Goal: Transaction & Acquisition: Subscribe to service/newsletter

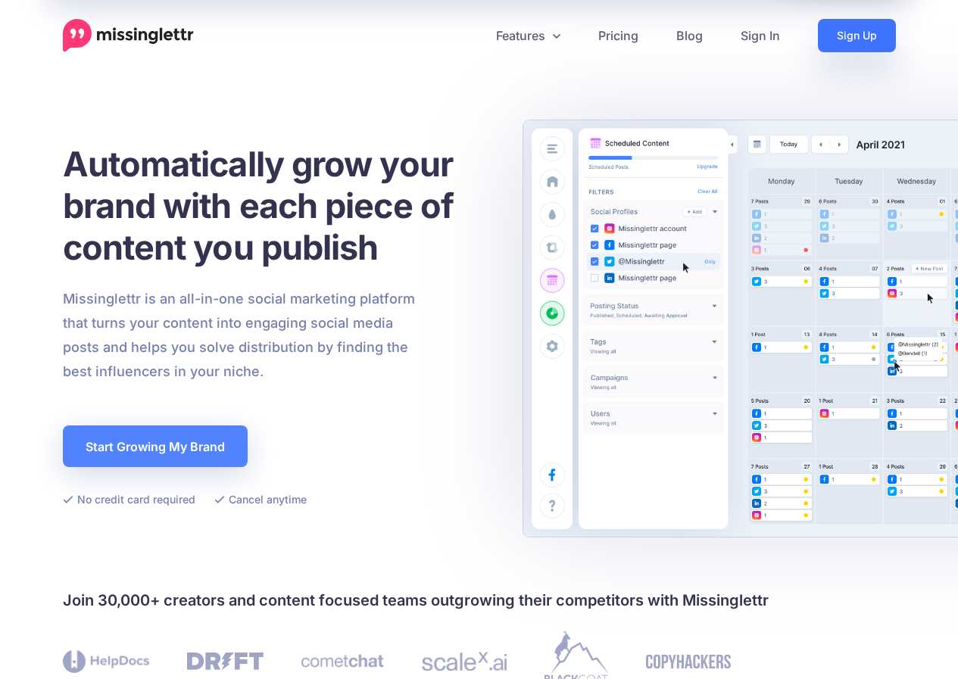
click at [836, 34] on link "Sign Up" at bounding box center [857, 35] width 78 height 33
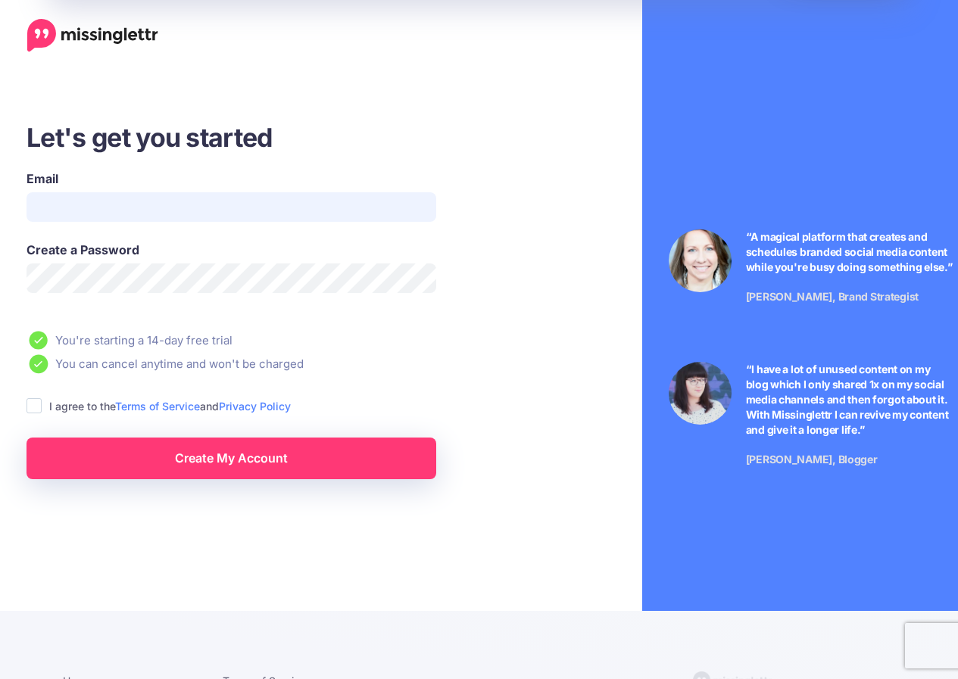
click at [73, 198] on input "Email" at bounding box center [232, 207] width 410 height 30
paste input "**********"
type input "**********"
click at [42, 408] on div "I agree to the Terms of Service and Privacy Policy" at bounding box center [275, 406] width 496 height 17
drag, startPoint x: 35, startPoint y: 402, endPoint x: 73, endPoint y: 437, distance: 51.5
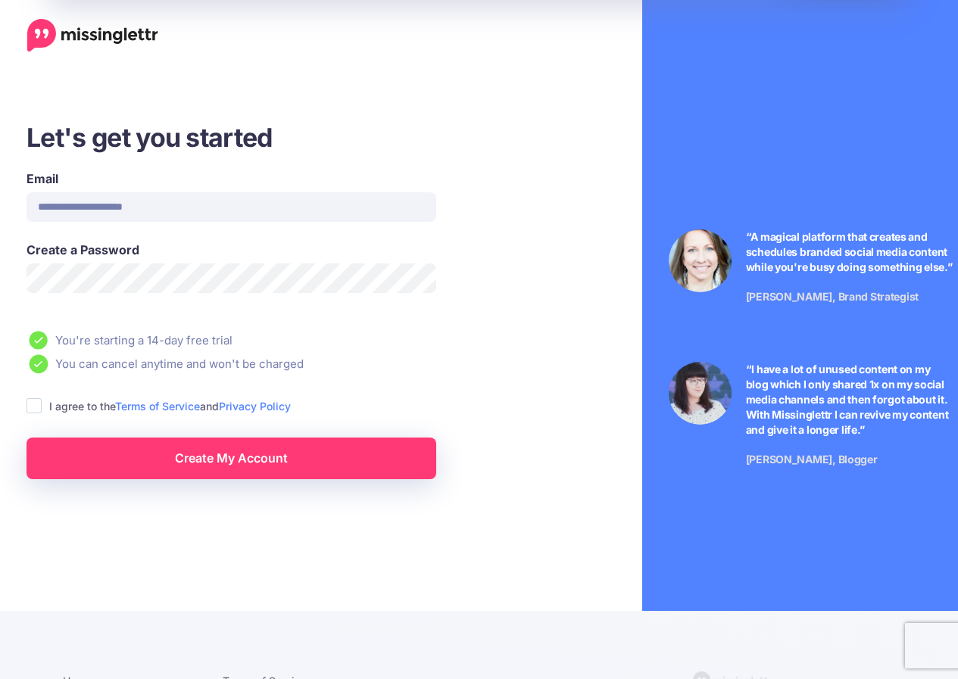
click at [35, 403] on ins at bounding box center [34, 405] width 15 height 15
click at [156, 467] on link "Create My Account" at bounding box center [232, 459] width 410 height 42
click at [526, 230] on div "**********" at bounding box center [274, 205] width 519 height 71
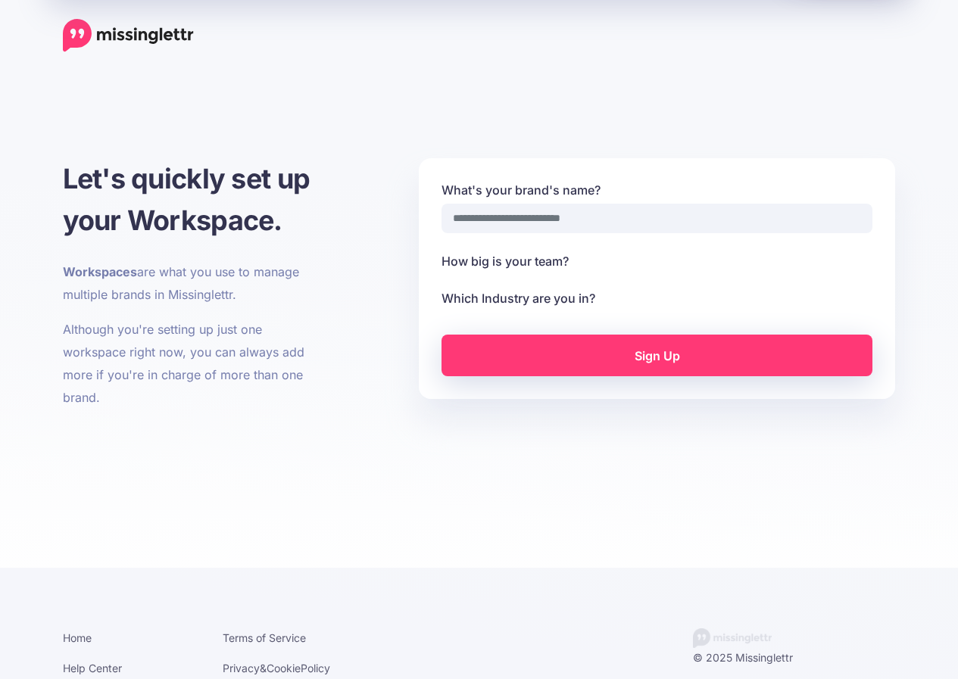
select select
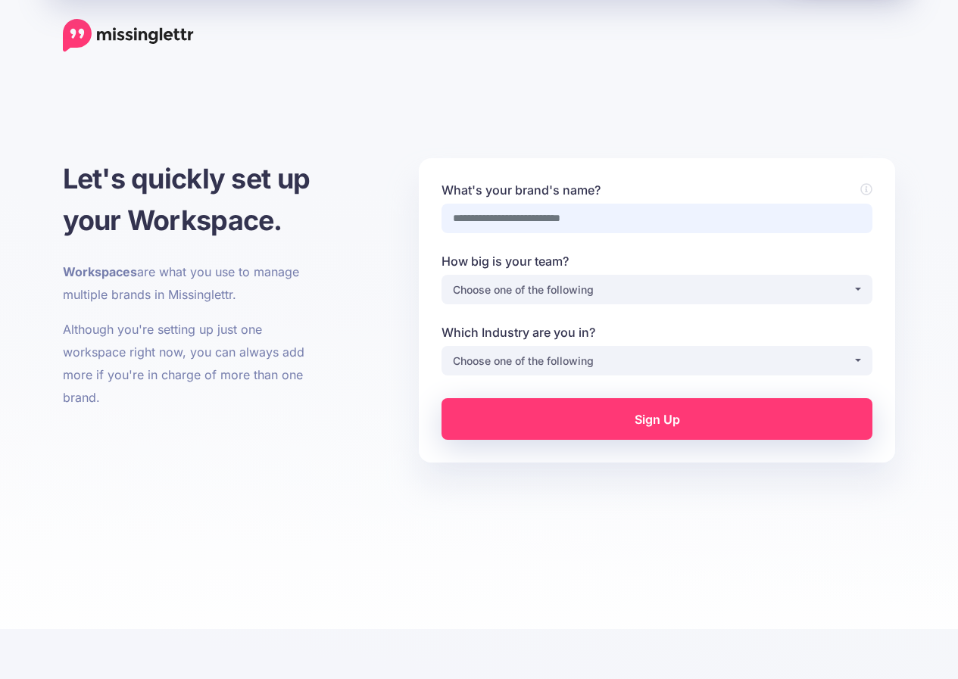
click at [505, 221] on input "What's your brand's name?" at bounding box center [657, 219] width 431 height 30
click at [476, 214] on input "What's your brand's name?" at bounding box center [657, 219] width 431 height 30
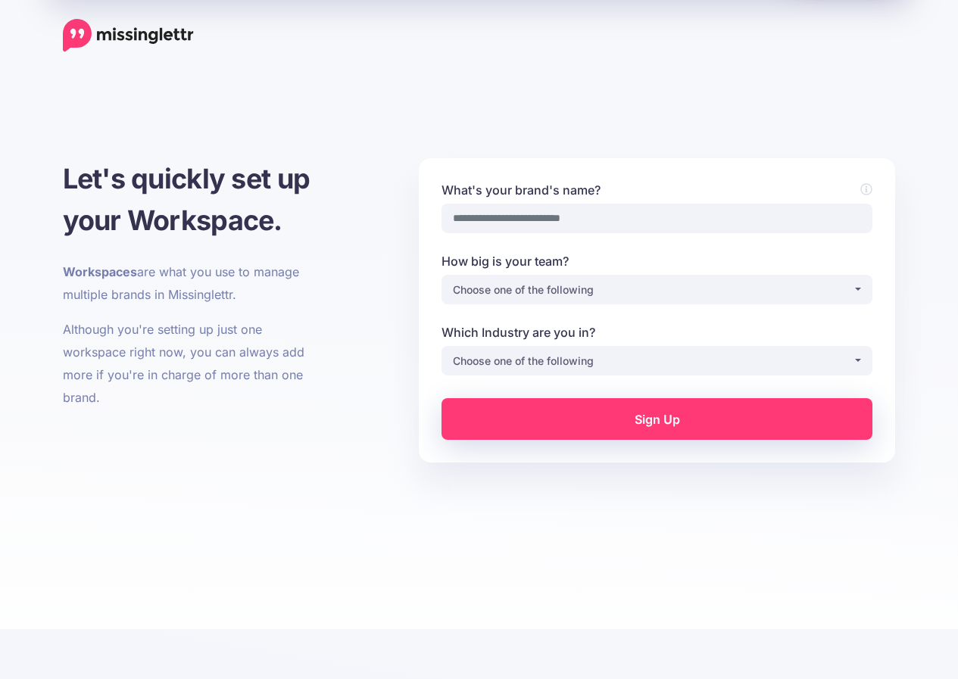
click at [476, 214] on input "What's your brand's name?" at bounding box center [657, 219] width 431 height 30
type input "**********"
click at [487, 290] on div "Choose one of the following" at bounding box center [653, 290] width 400 height 18
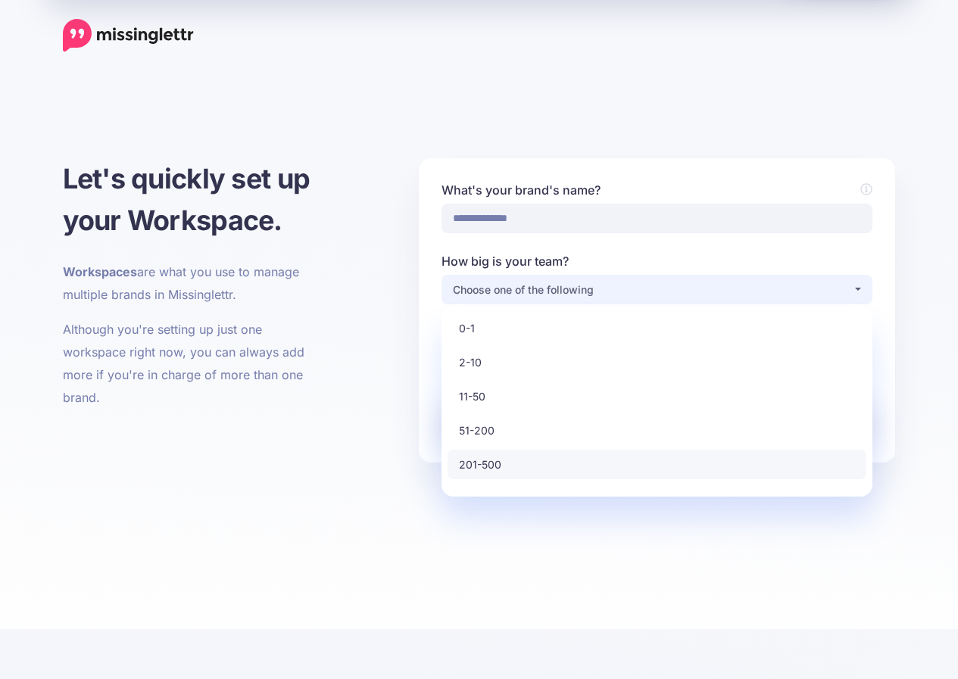
click at [488, 467] on span "201-500" at bounding box center [480, 465] width 42 height 18
select select "*"
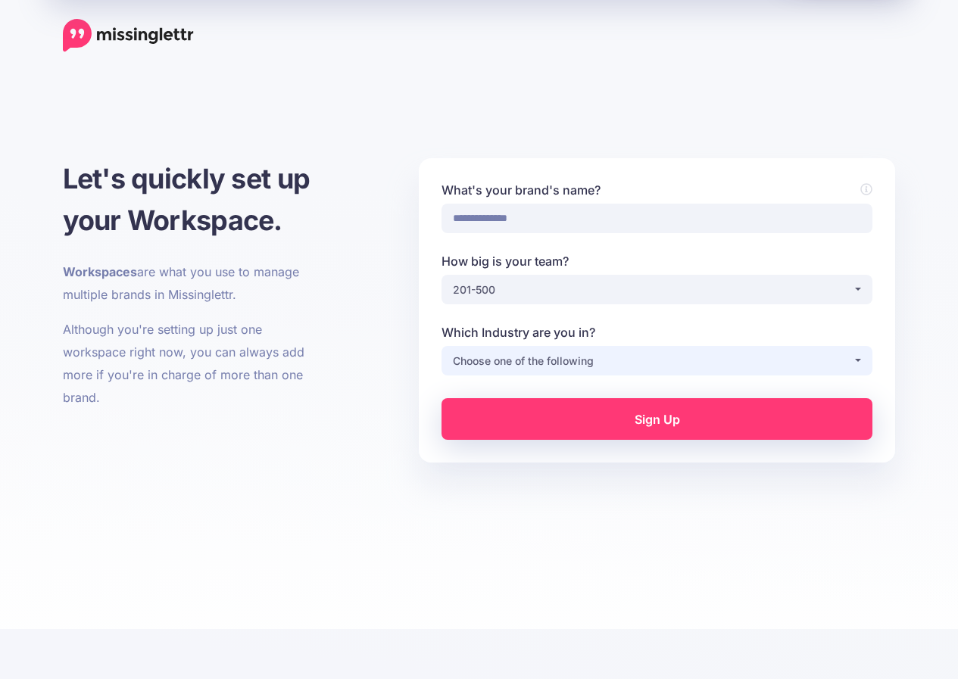
click at [495, 363] on div "Choose one of the following" at bounding box center [653, 361] width 400 height 18
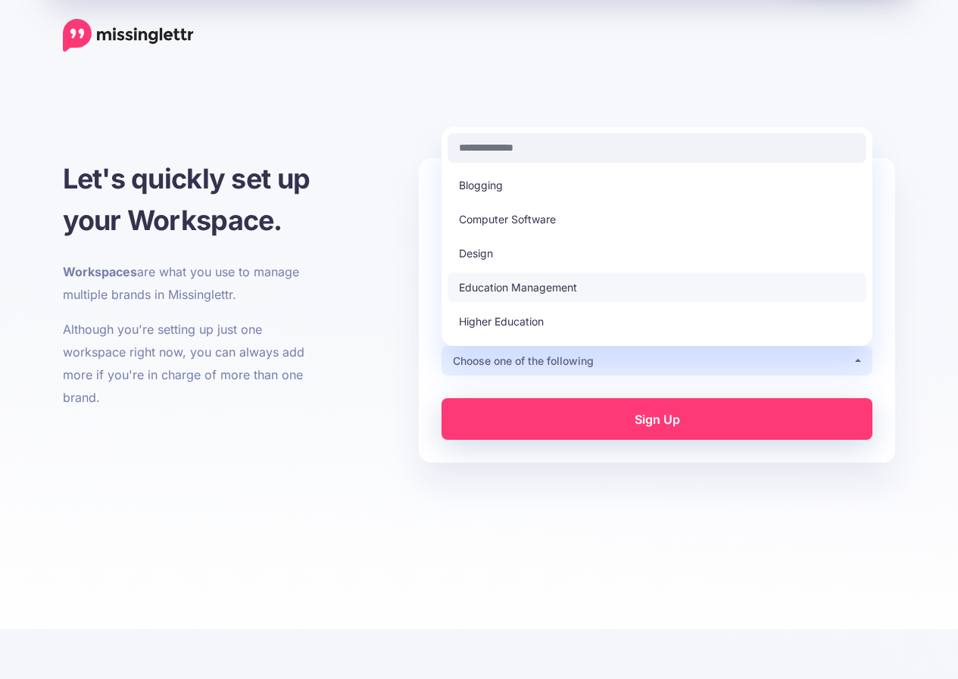
click at [507, 287] on span "Education Management" at bounding box center [518, 288] width 118 height 18
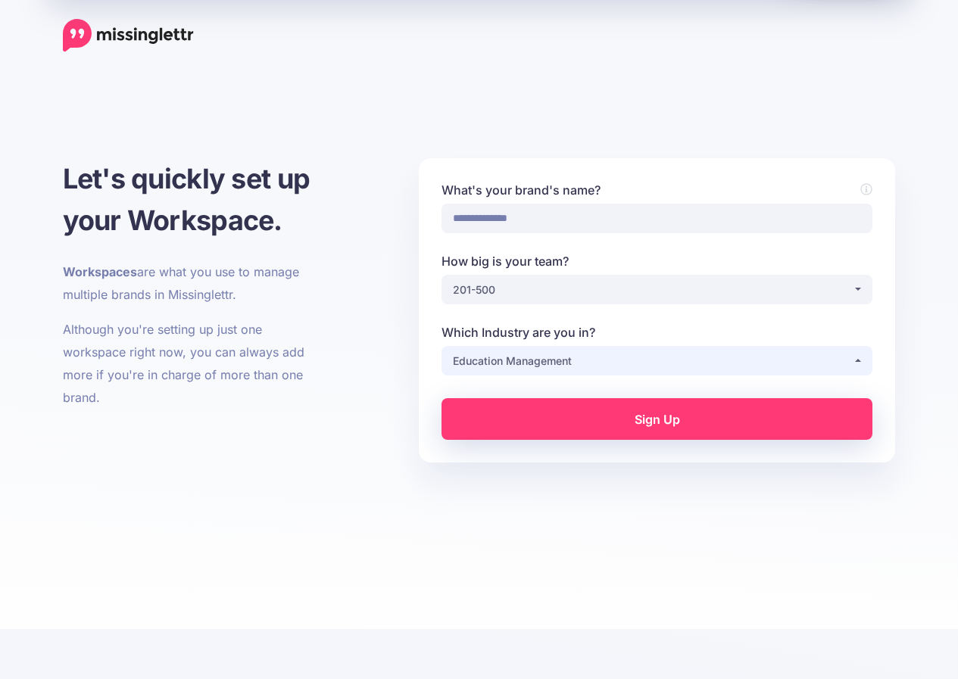
click at [514, 352] on div "Education Management" at bounding box center [653, 361] width 400 height 18
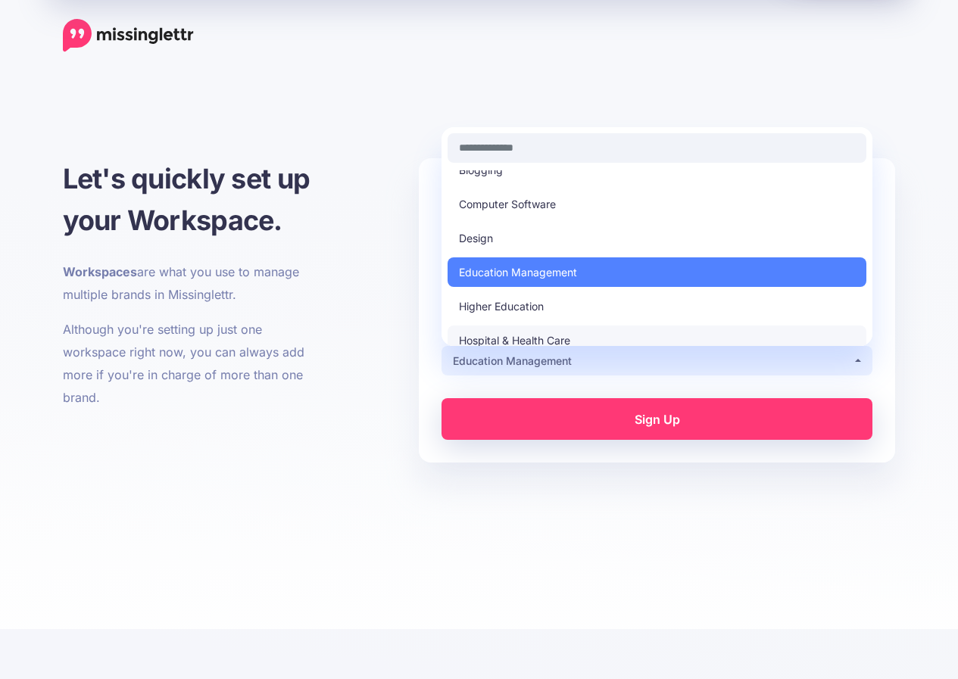
click at [514, 328] on link "Hospital & Health Care" at bounding box center [657, 341] width 419 height 30
select select "**********"
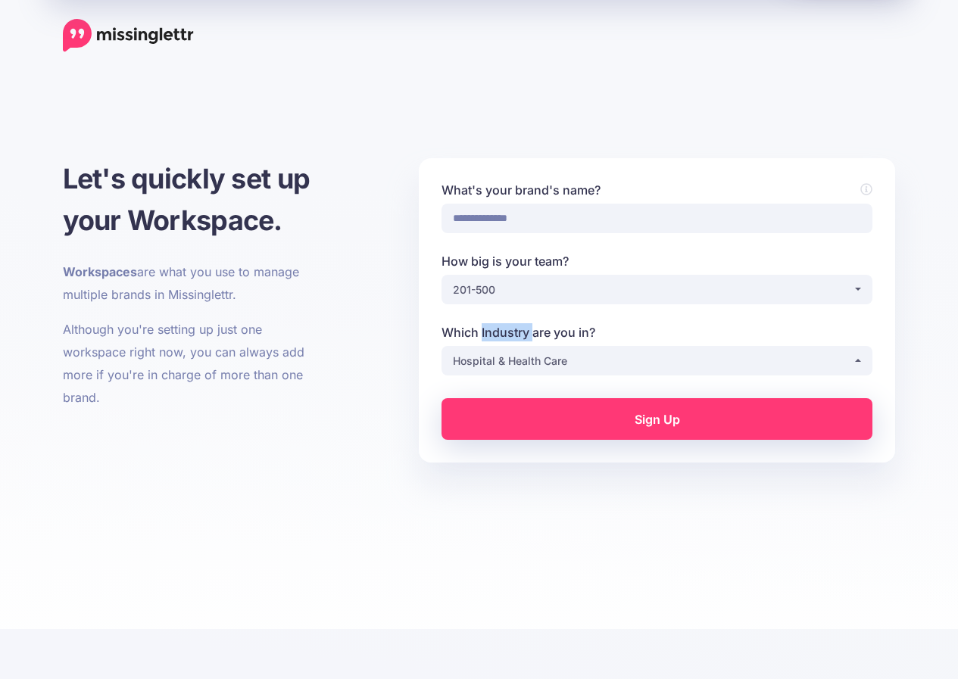
click at [514, 328] on label "Which Industry are you in?" at bounding box center [657, 332] width 431 height 18
click at [657, 346] on select "**********" at bounding box center [657, 361] width 1 height 30
click at [530, 403] on link "Sign Up" at bounding box center [657, 419] width 431 height 42
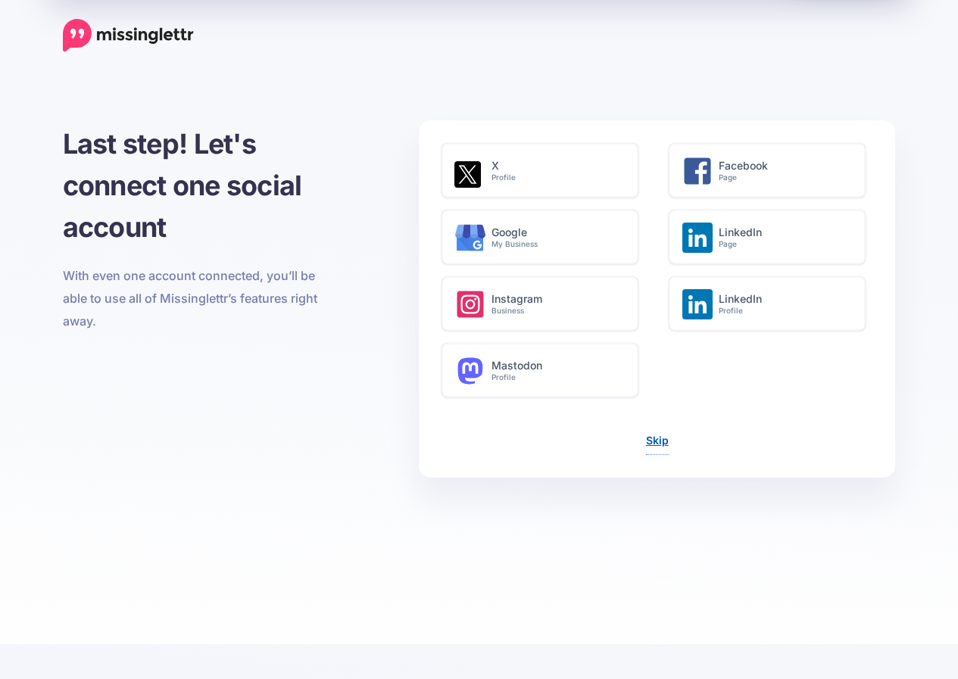
click at [656, 442] on link "Skip" at bounding box center [657, 440] width 23 height 13
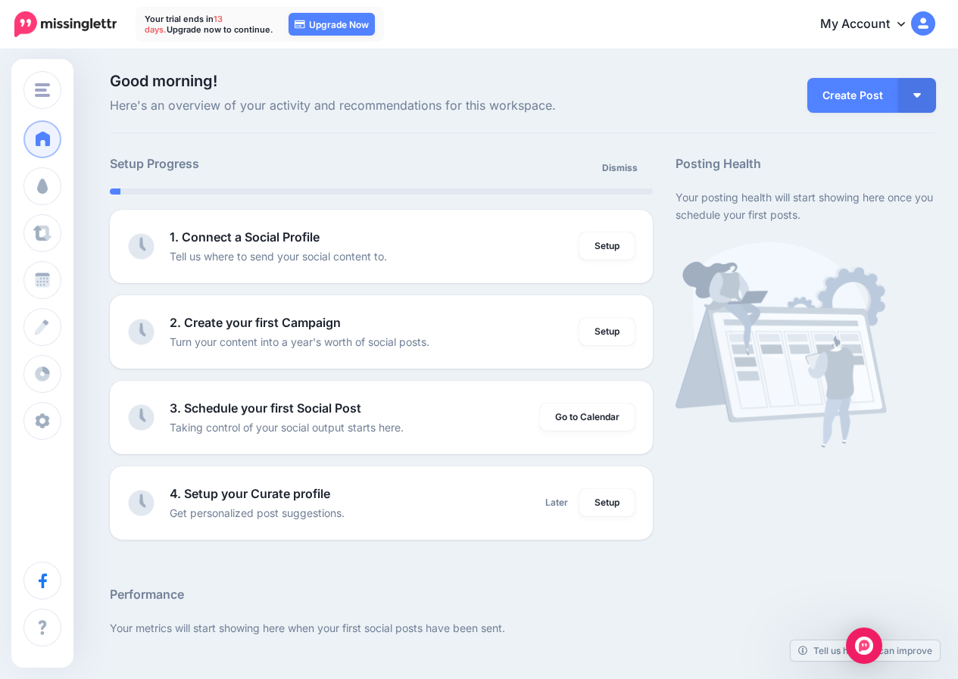
click at [933, 25] on img at bounding box center [923, 23] width 24 height 24
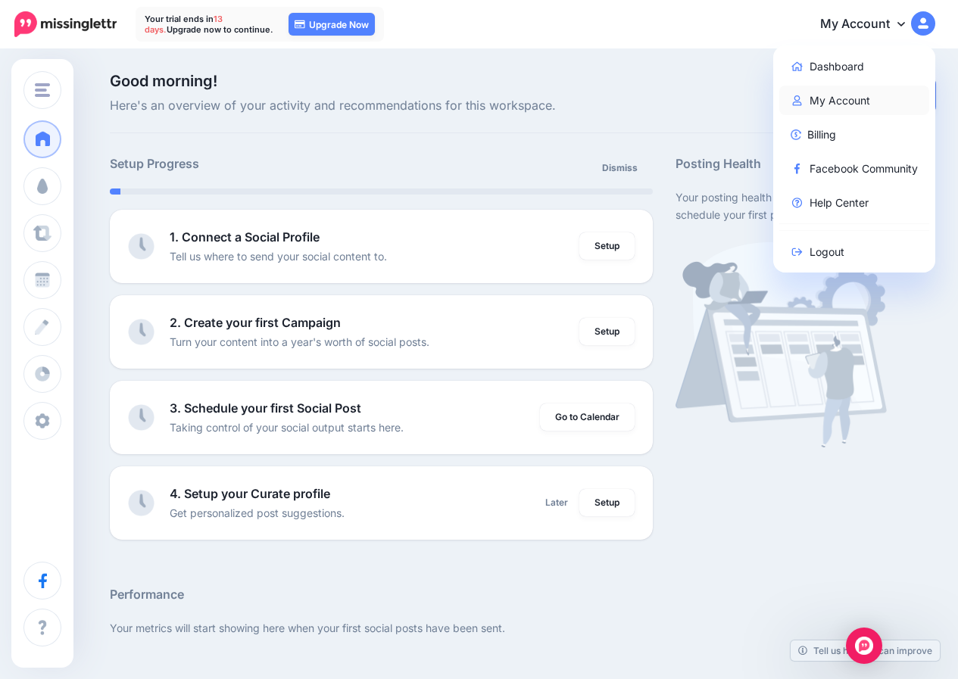
click at [839, 100] on link "My Account" at bounding box center [854, 101] width 151 height 30
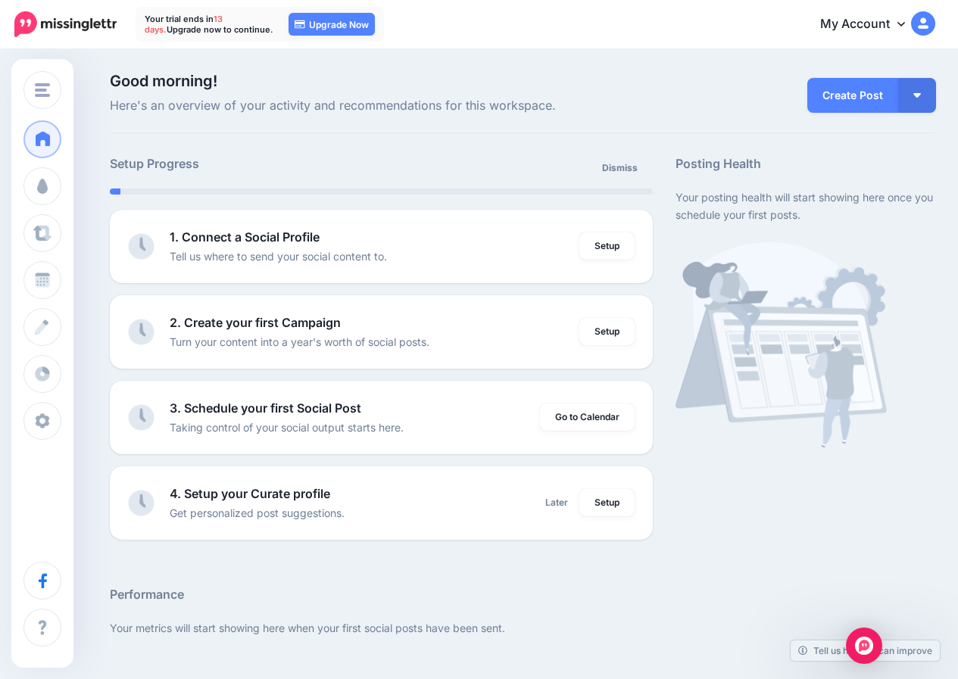
click at [918, 14] on link "My Account" at bounding box center [870, 24] width 130 height 37
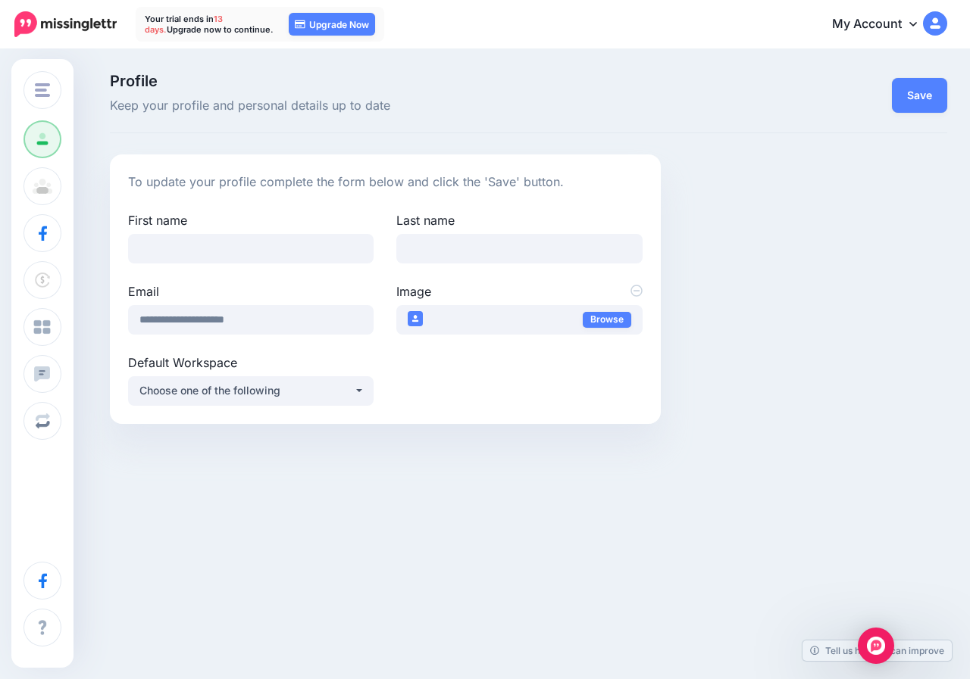
click at [942, 26] on img at bounding box center [935, 23] width 24 height 24
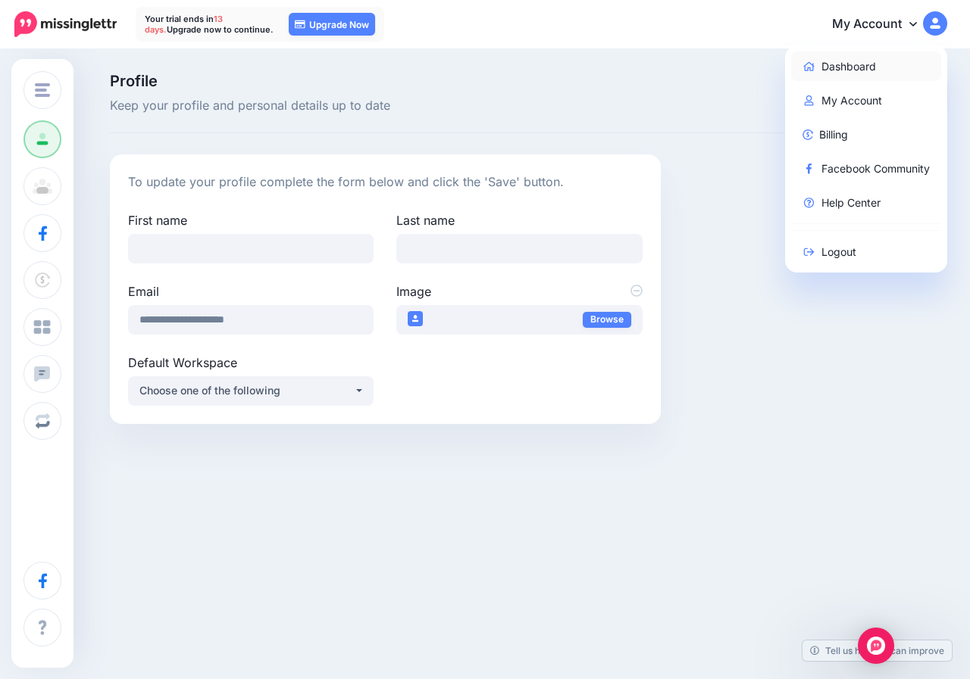
click at [886, 73] on link "Dashboard" at bounding box center [866, 67] width 151 height 30
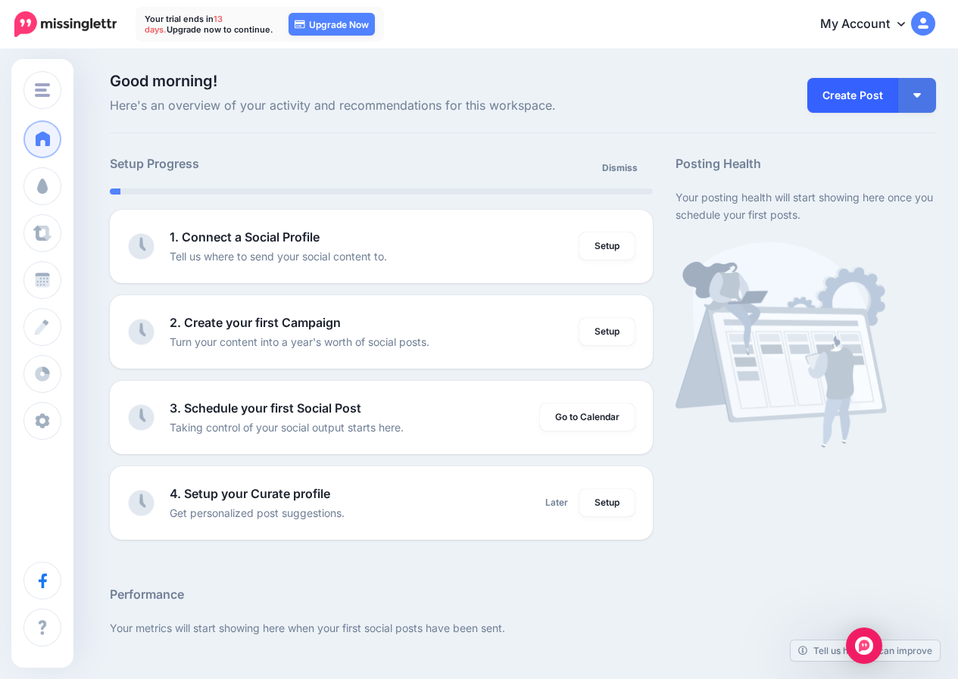
click at [878, 95] on link "Create Post" at bounding box center [852, 95] width 91 height 35
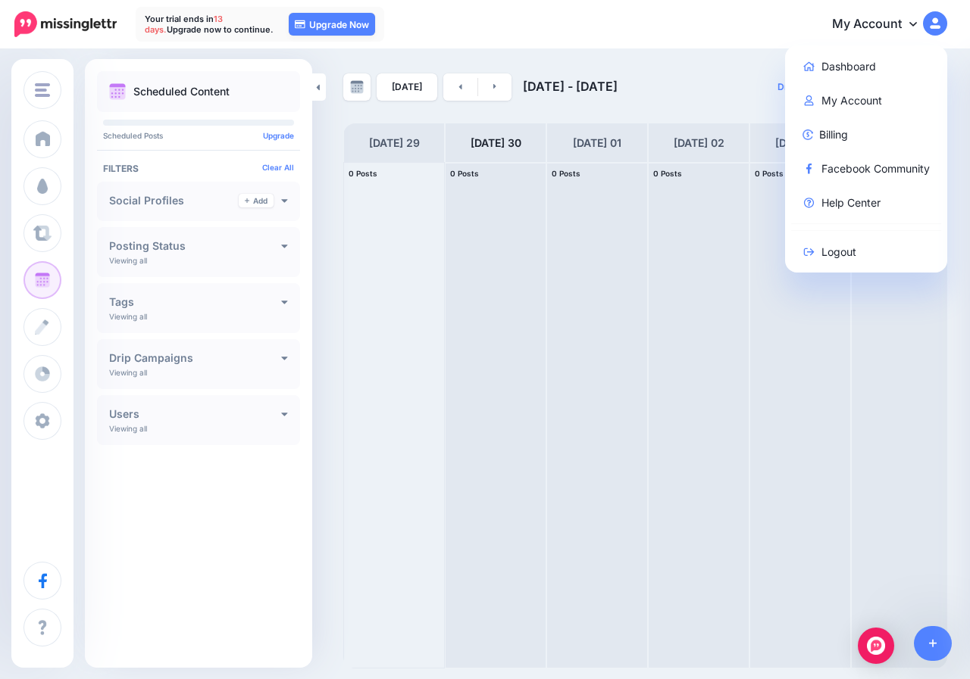
click at [867, 28] on link "My Account" at bounding box center [882, 24] width 130 height 37
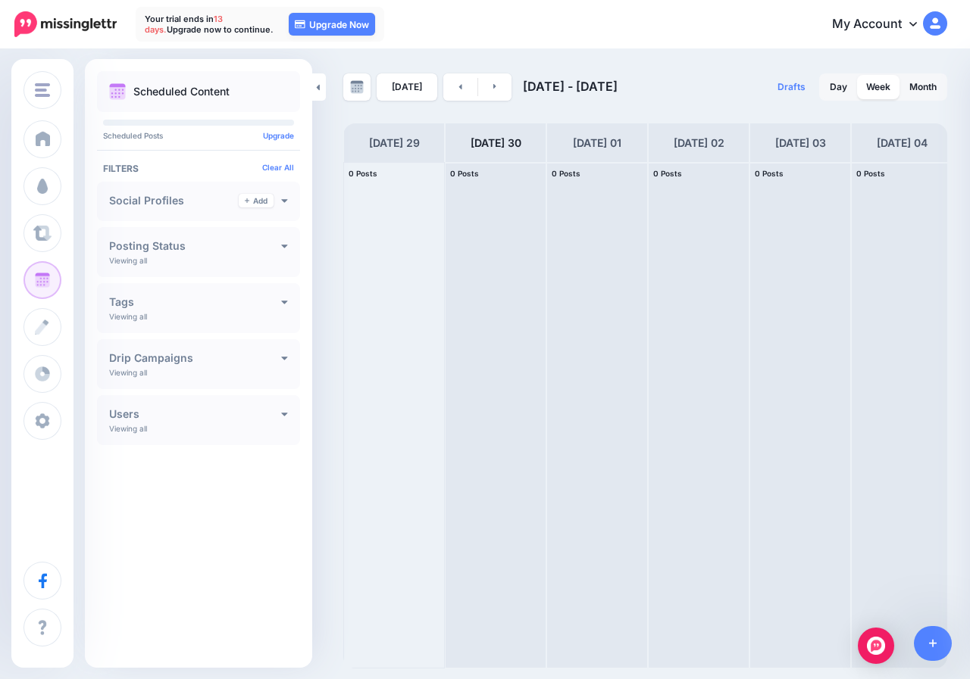
click at [903, 23] on link "My Account" at bounding box center [882, 24] width 130 height 37
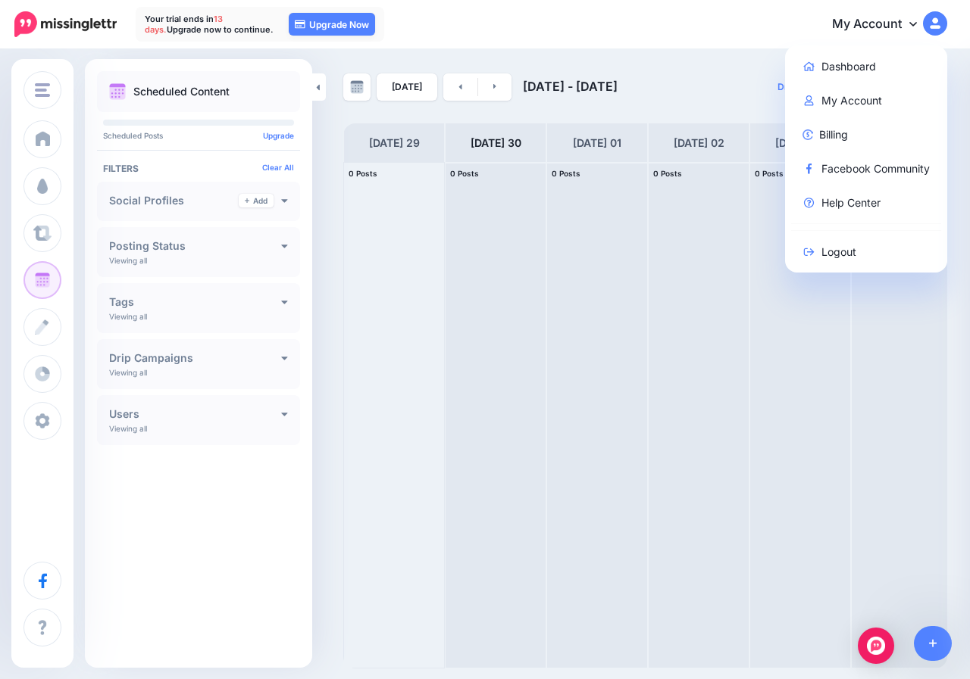
click at [932, 23] on img at bounding box center [935, 23] width 24 height 24
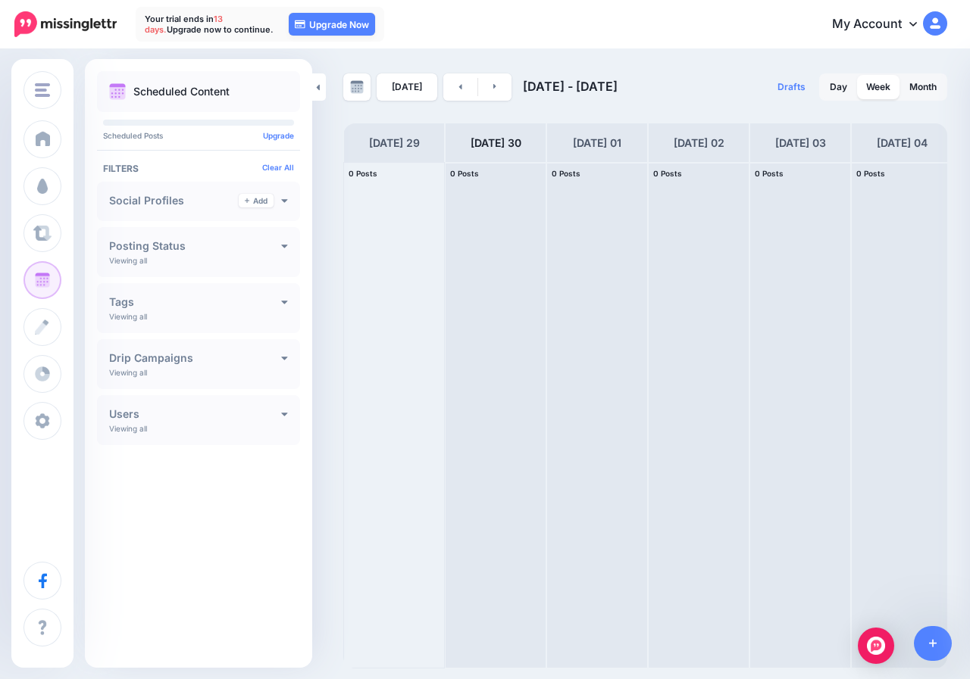
click at [932, 23] on img at bounding box center [935, 23] width 24 height 24
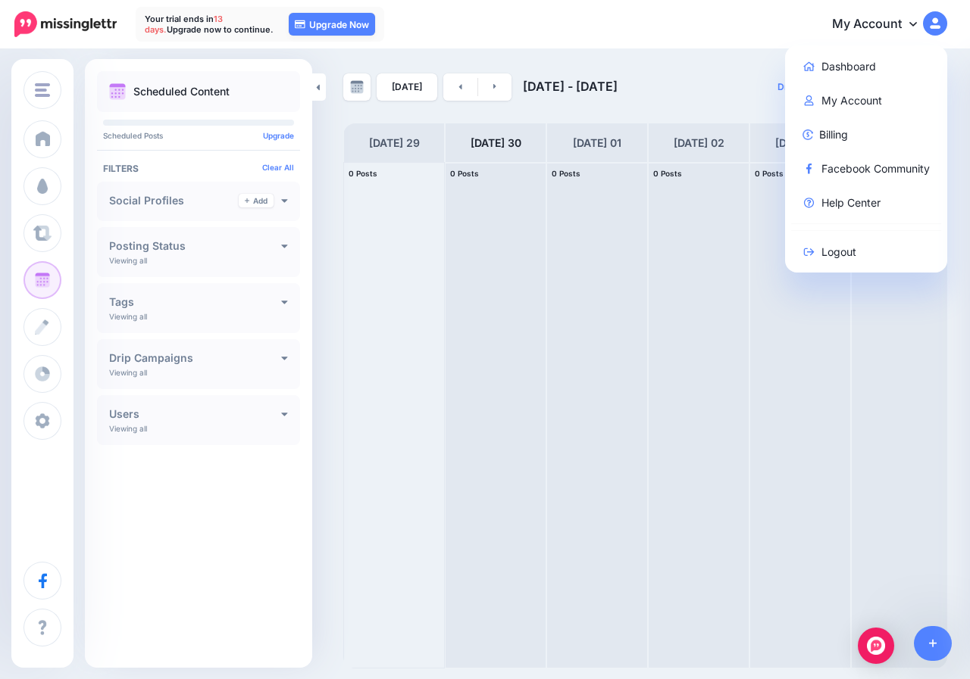
click at [534, 26] on div "My Account Dashboard My Account Billing Facebook Community Help Center Logout" at bounding box center [665, 24] width 563 height 37
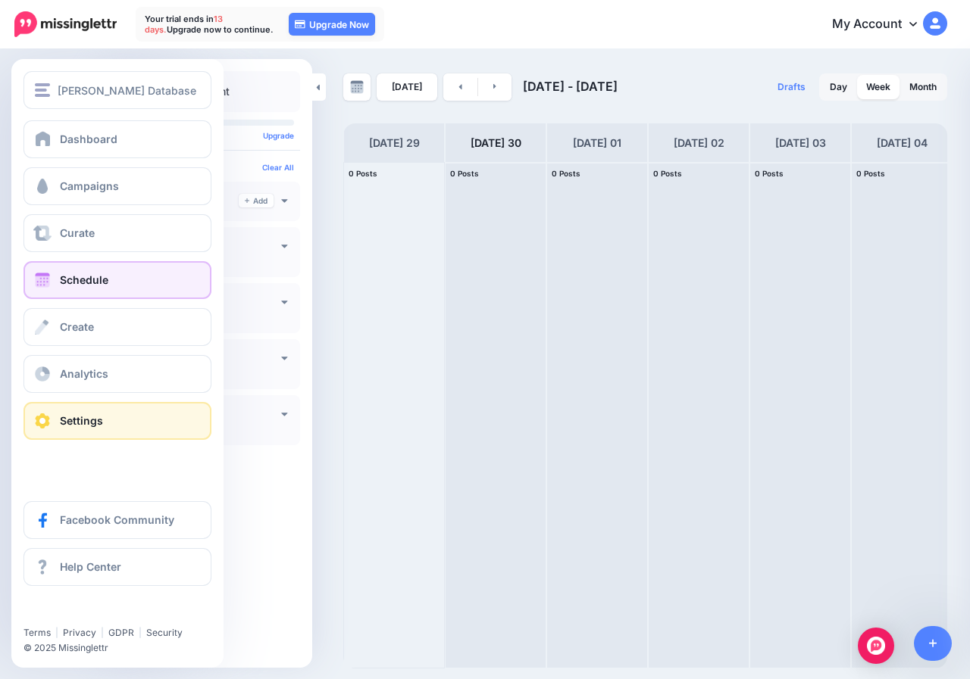
click at [65, 417] on span "Settings" at bounding box center [81, 420] width 43 height 13
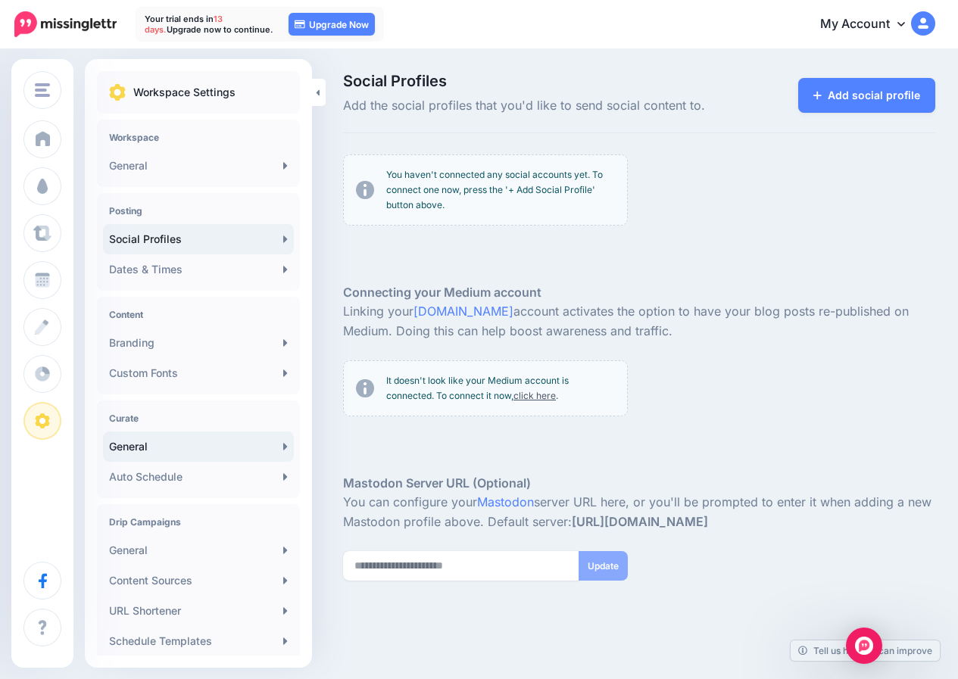
click at [183, 456] on link "General" at bounding box center [198, 447] width 191 height 30
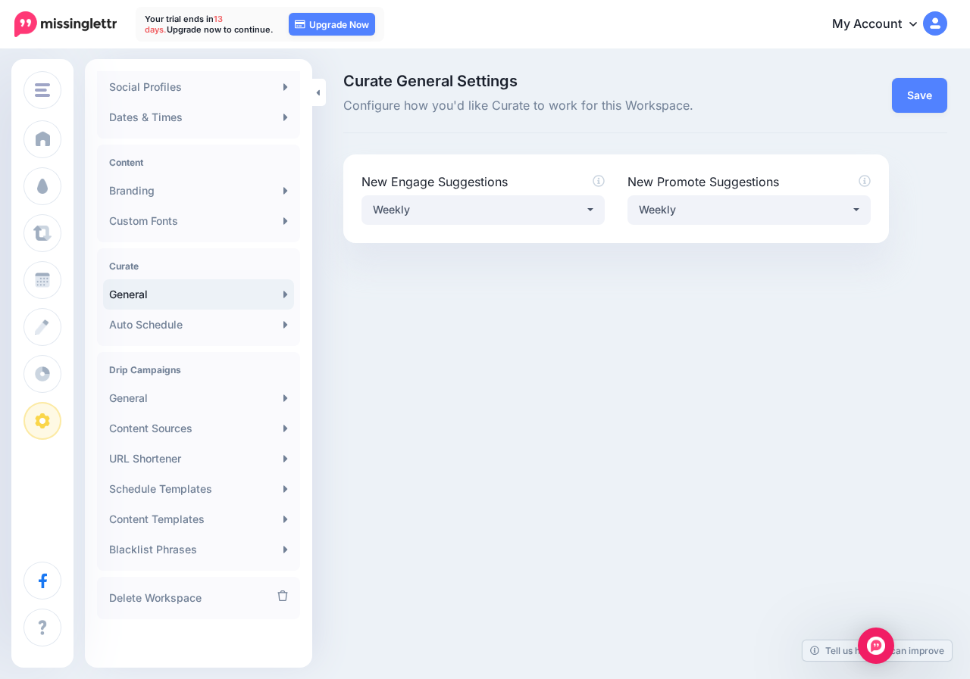
scroll to position [153, 0]
click at [221, 407] on link "General" at bounding box center [198, 398] width 191 height 30
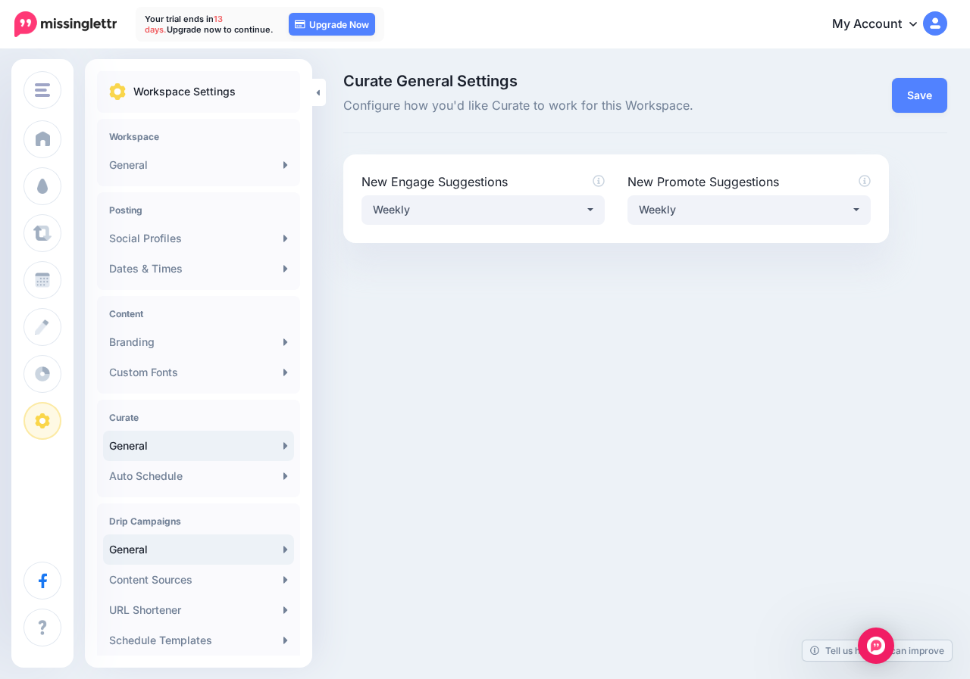
scroll to position [0, 0]
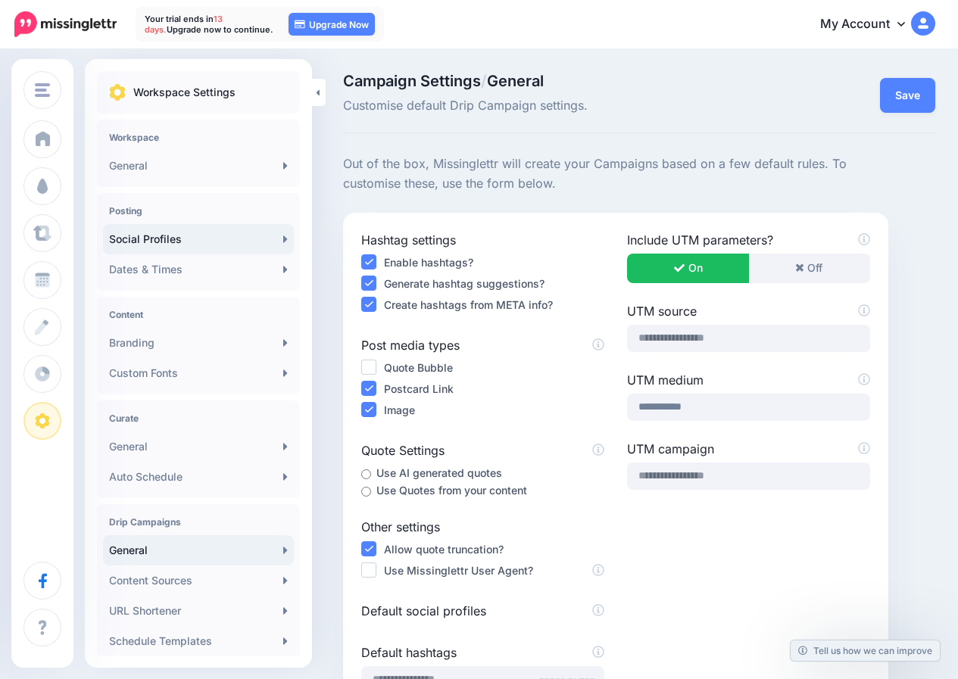
click at [206, 242] on link "Social Profiles" at bounding box center [198, 239] width 191 height 30
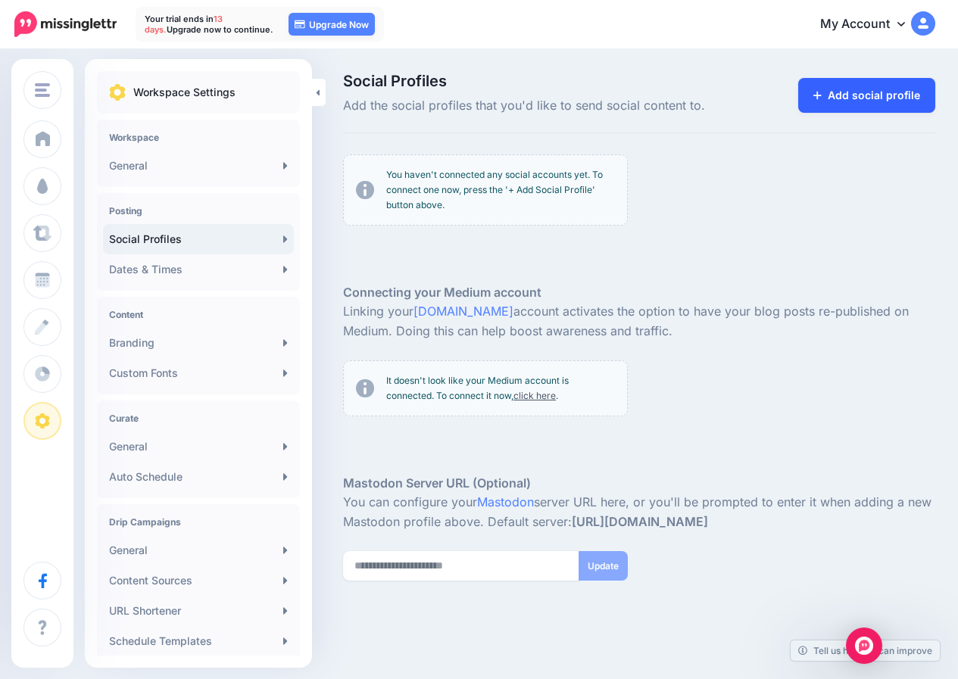
click at [882, 83] on link "Add social profile" at bounding box center [866, 95] width 137 height 35
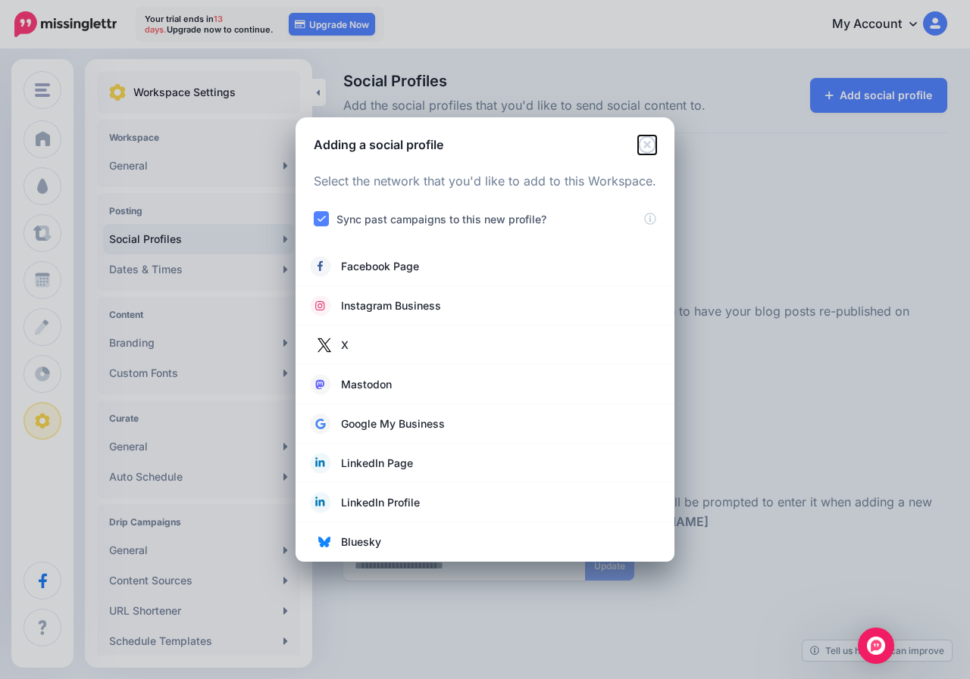
click at [650, 139] on icon "Close" at bounding box center [647, 145] width 18 height 18
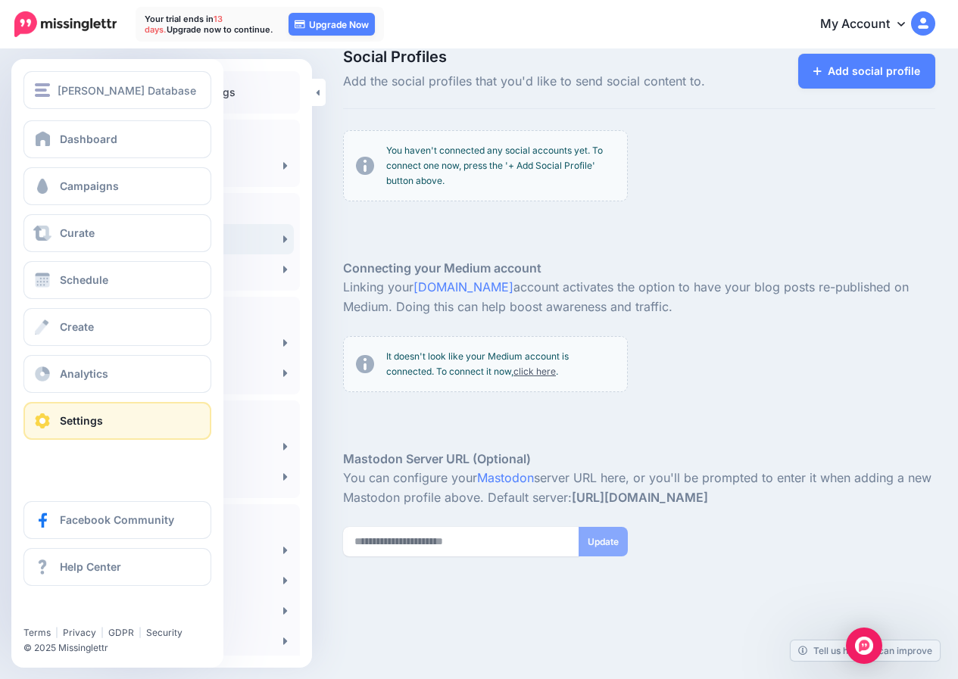
scroll to position [38, 0]
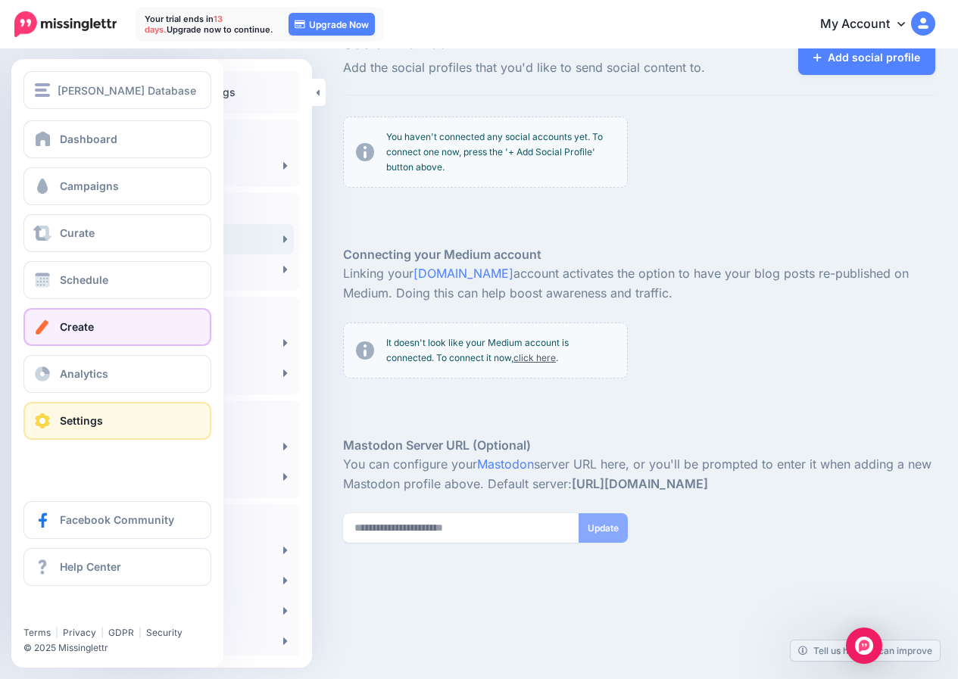
click at [110, 329] on link "Create" at bounding box center [117, 327] width 188 height 38
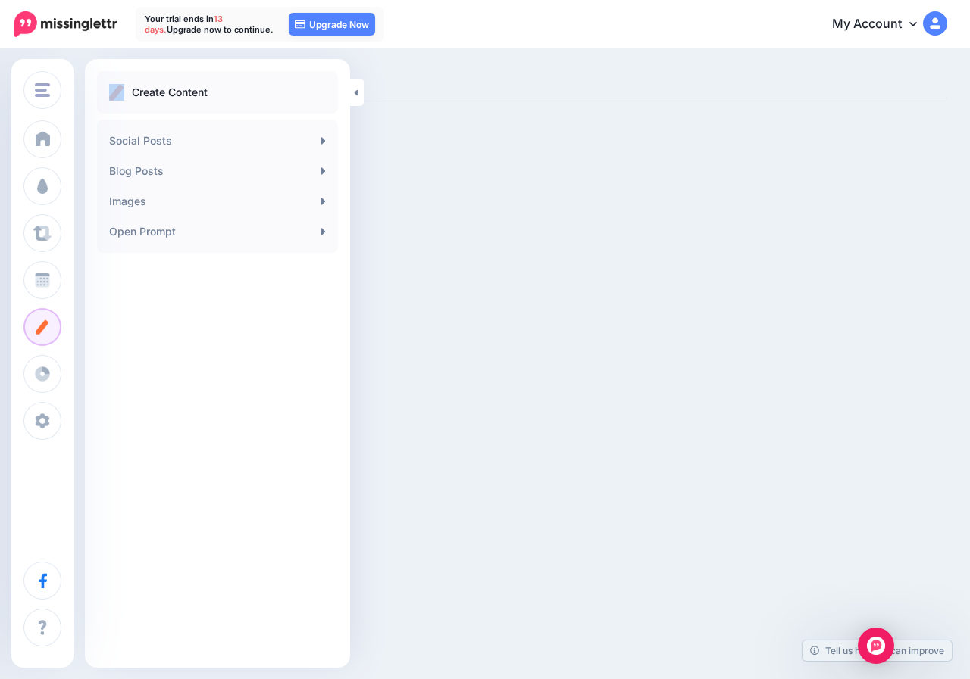
click at [127, 89] on ul "Create Content" at bounding box center [217, 92] width 217 height 18
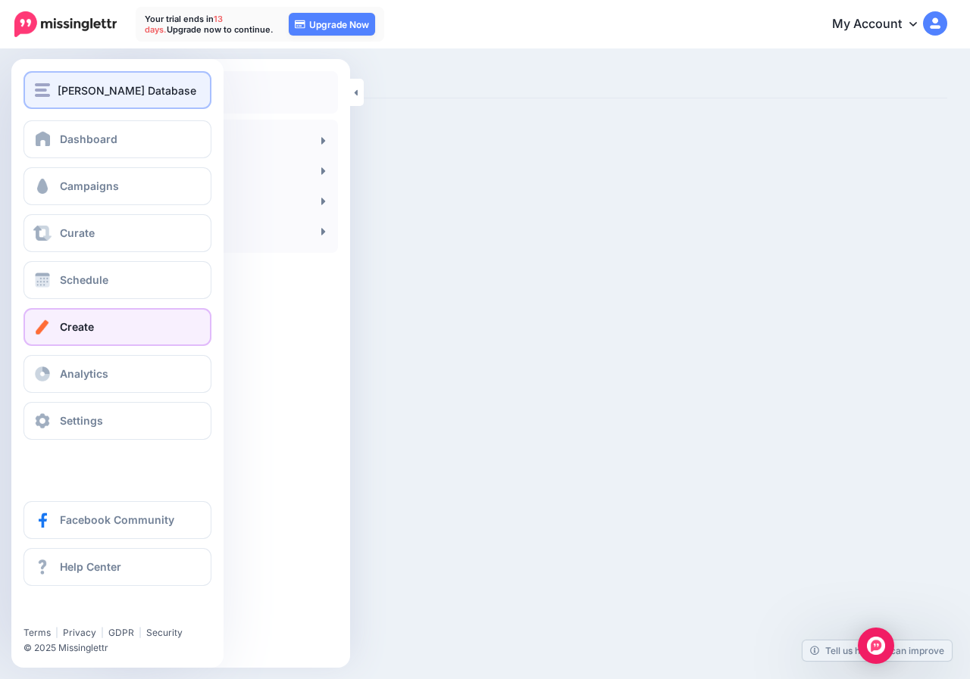
click at [52, 83] on div "[PERSON_NAME] Database" at bounding box center [117, 90] width 165 height 17
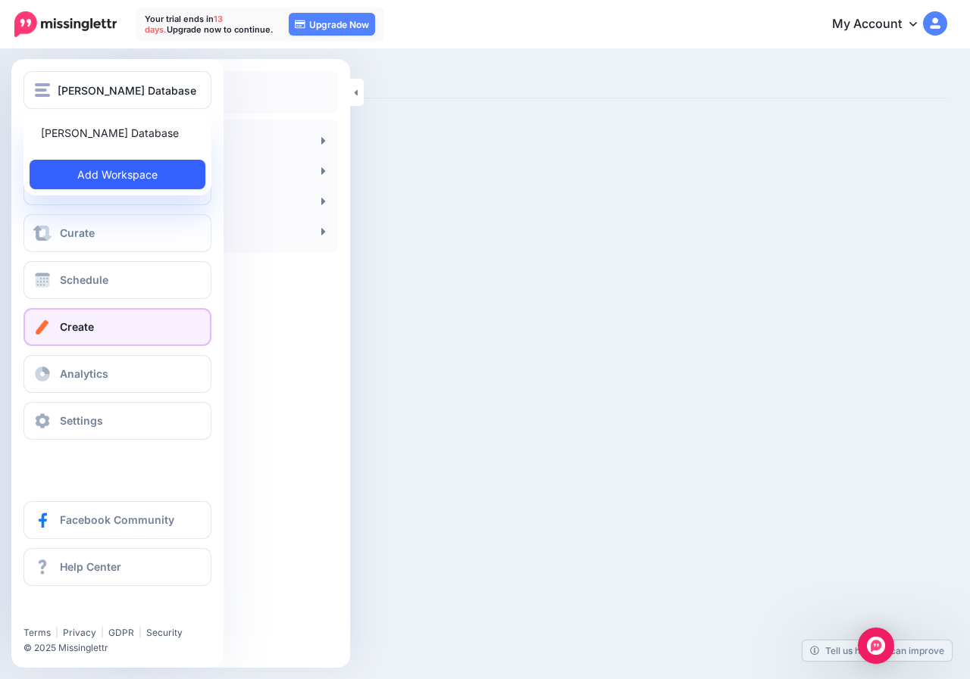
click at [90, 175] on link "Add Workspace" at bounding box center [118, 175] width 176 height 30
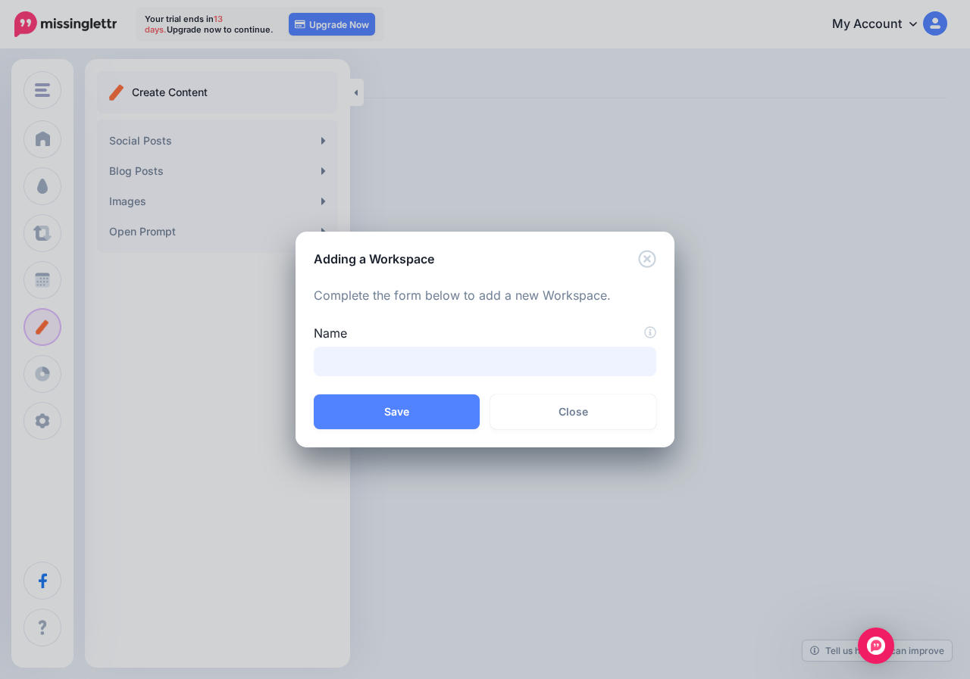
click at [390, 358] on input "Name" at bounding box center [485, 362] width 342 height 30
paste input "**********"
type input "**********"
click at [354, 414] on button "Save" at bounding box center [397, 412] width 166 height 35
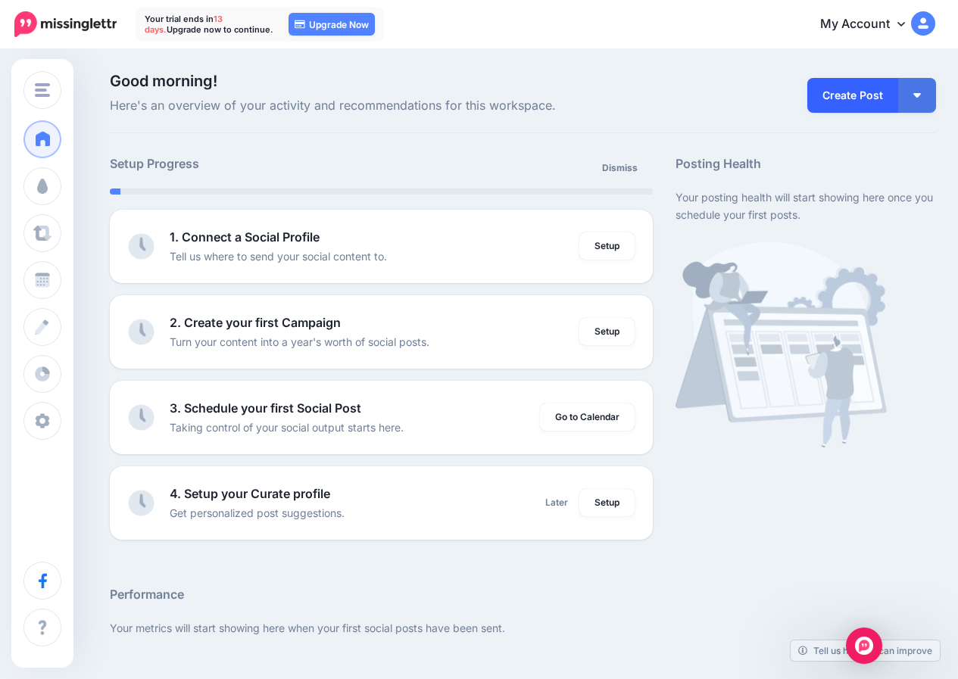
click at [881, 91] on link "Create Post" at bounding box center [852, 95] width 91 height 35
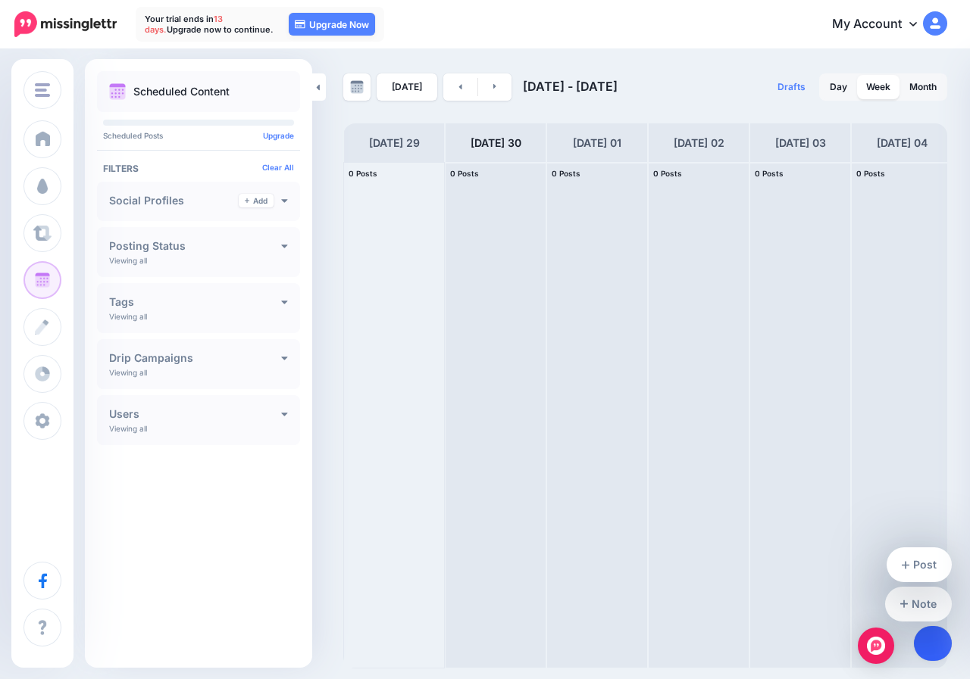
click at [925, 632] on link at bounding box center [932, 643] width 39 height 35
click at [913, 575] on link "Post" at bounding box center [919, 565] width 66 height 35
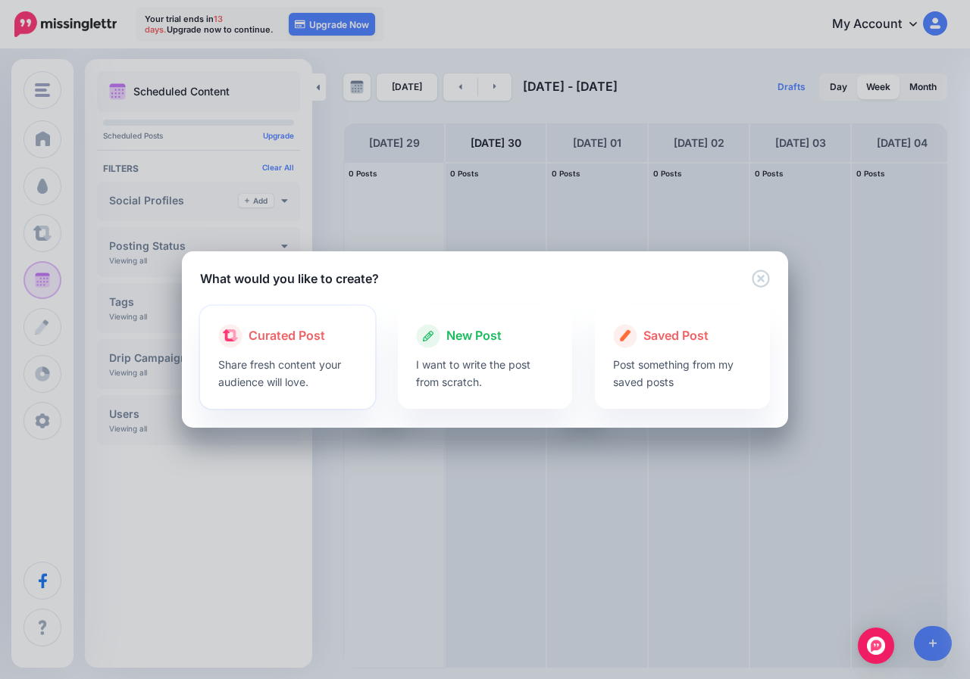
click at [307, 370] on p "Share fresh content your audience will love." at bounding box center [287, 373] width 139 height 35
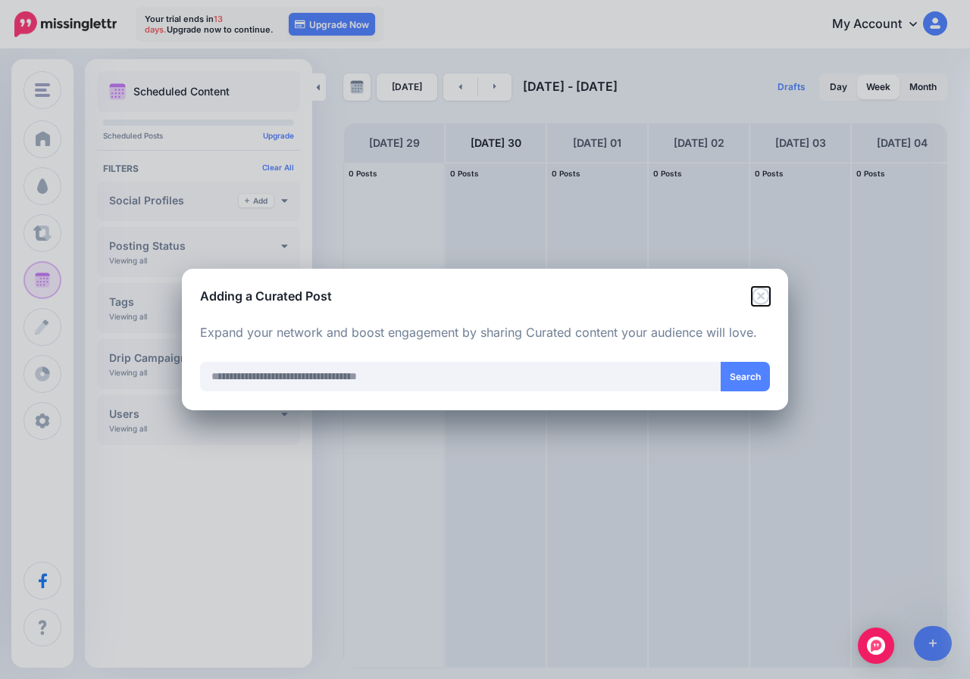
click at [754, 297] on icon "Close" at bounding box center [760, 296] width 18 height 18
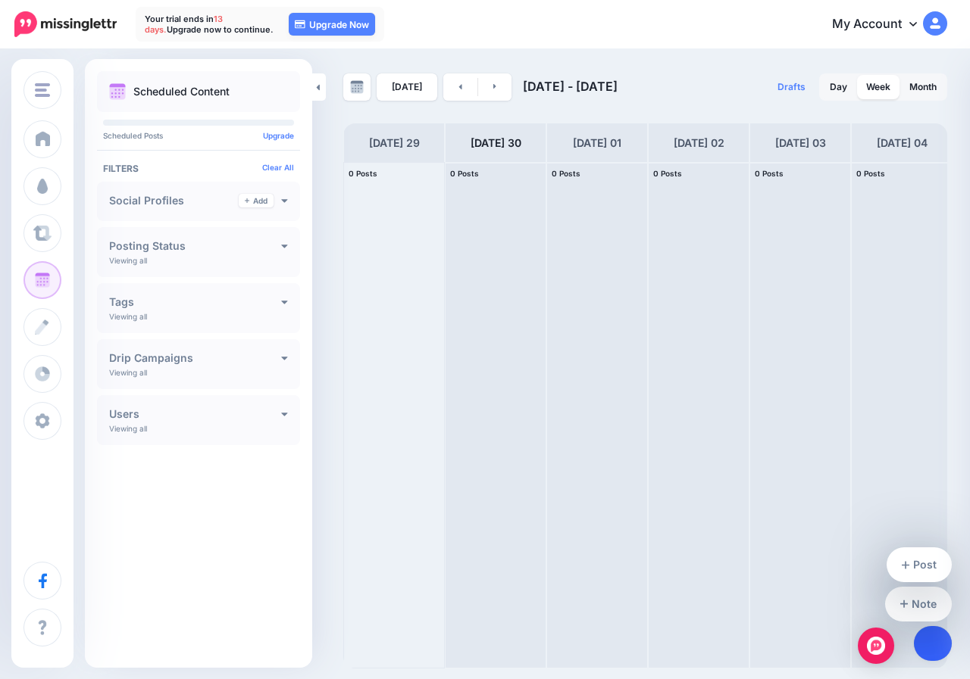
click at [935, 643] on icon at bounding box center [933, 644] width 8 height 11
click at [913, 569] on link "Post" at bounding box center [919, 565] width 66 height 35
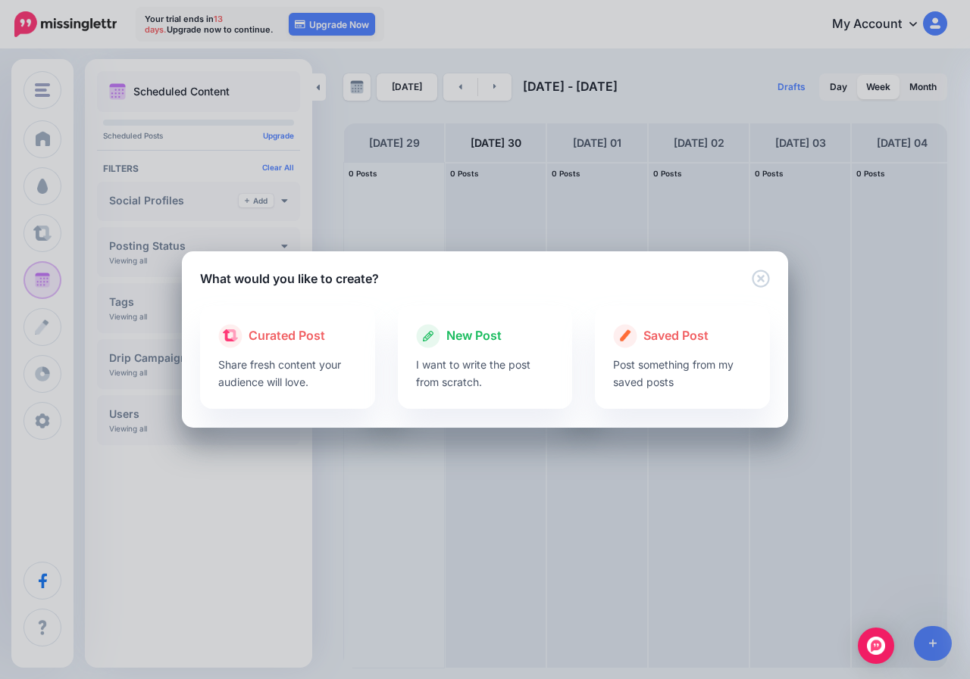
click at [448, 351] on div at bounding box center [485, 352] width 139 height 8
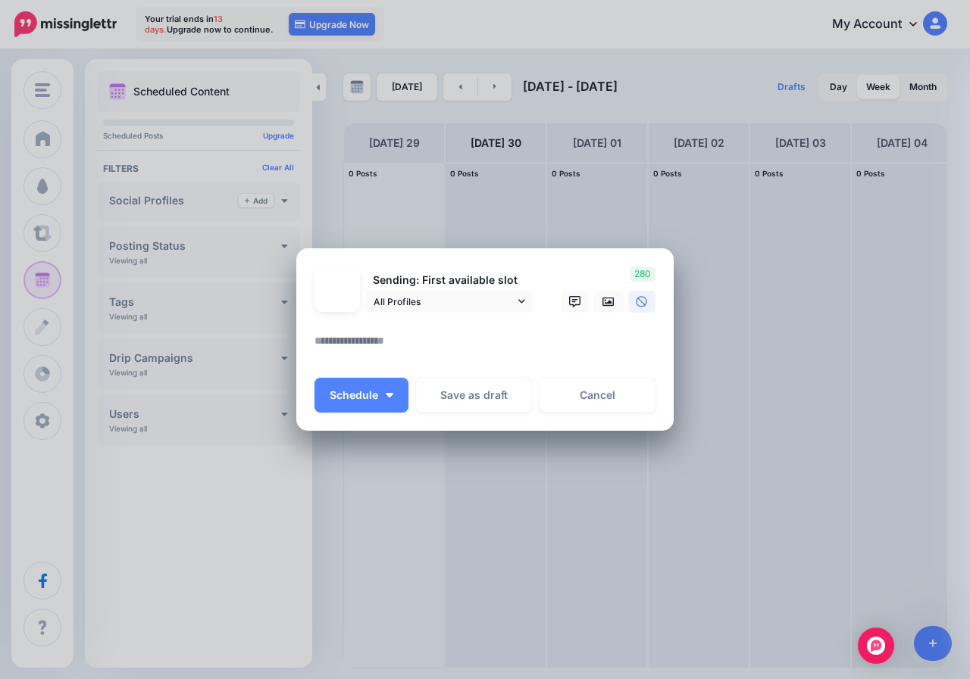
click at [367, 355] on textarea at bounding box center [488, 347] width 348 height 30
click at [386, 161] on div "Create Post Loading Sending: First available slot All Profiles" at bounding box center [485, 339] width 970 height 679
click at [373, 161] on div "Create Post Loading Sending: First available slot All Profiles" at bounding box center [485, 339] width 970 height 679
click at [595, 395] on link "Cancel" at bounding box center [597, 395] width 116 height 35
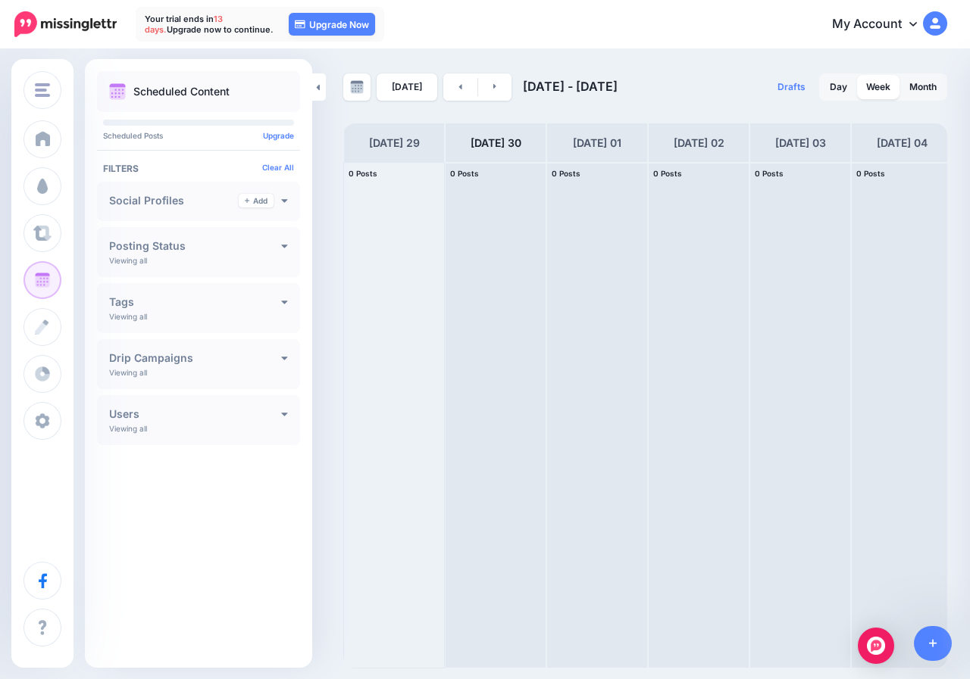
click at [909, 21] on icon at bounding box center [913, 23] width 8 height 12
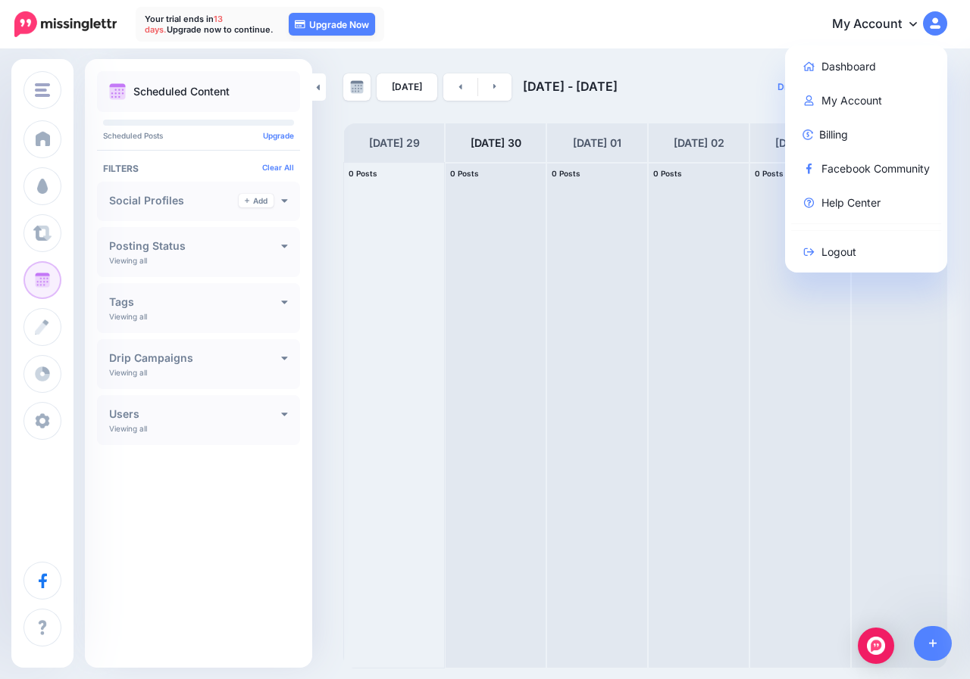
click at [583, 74] on div "[DATE] [DATE] - [DATE]" at bounding box center [494, 86] width 302 height 27
